Goal: Task Accomplishment & Management: Manage account settings

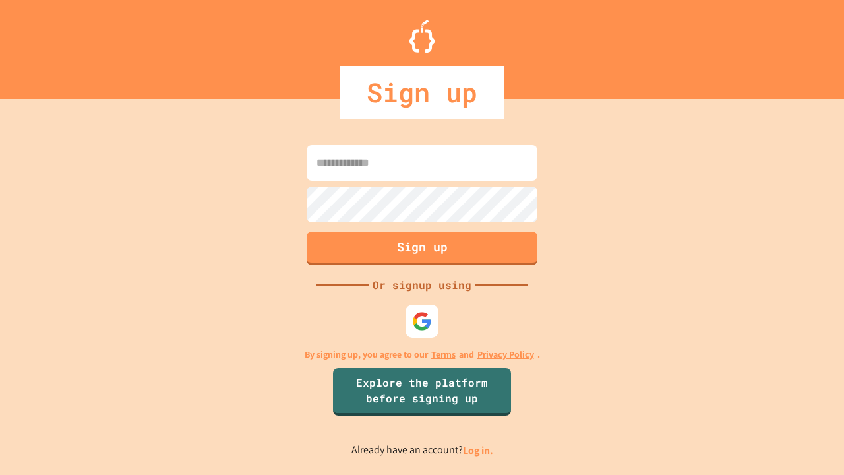
click at [479, 450] on link "Log in." at bounding box center [478, 450] width 30 height 14
